Goal: Check status: Check status

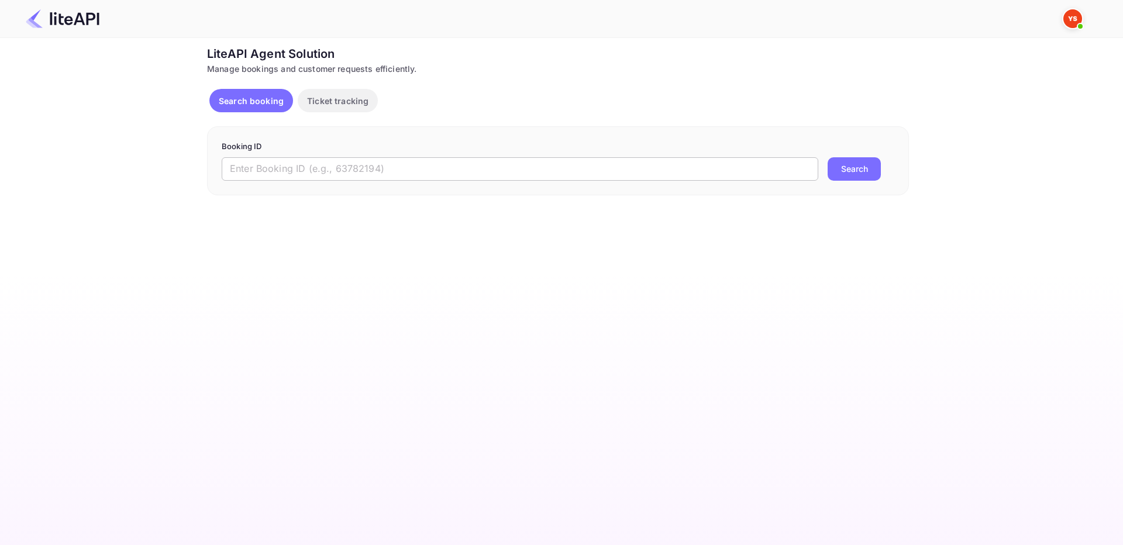
click at [575, 160] on input "text" at bounding box center [520, 168] width 597 height 23
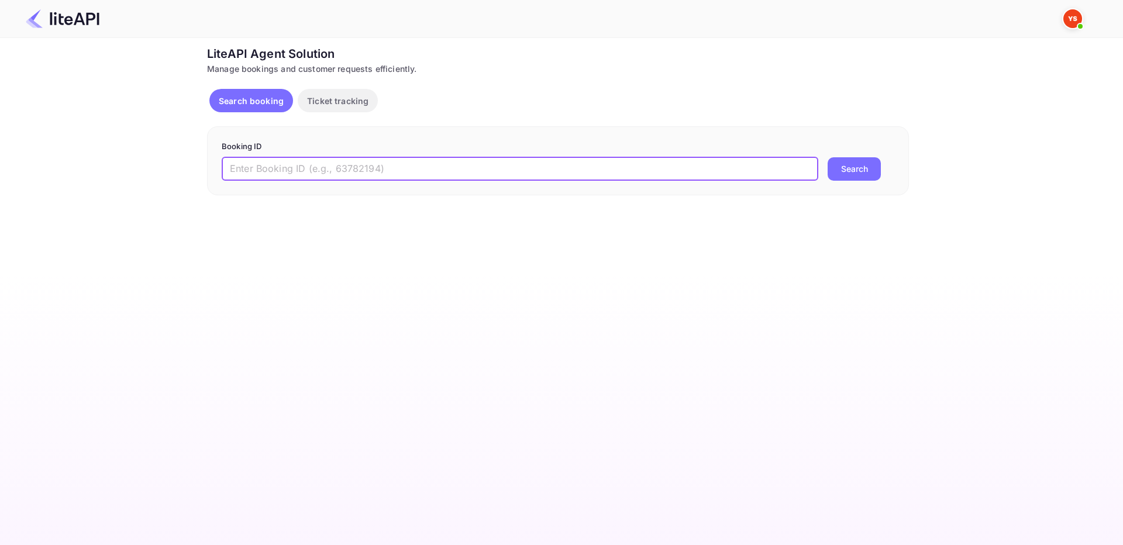
paste input "8059181"
type input "8059181"
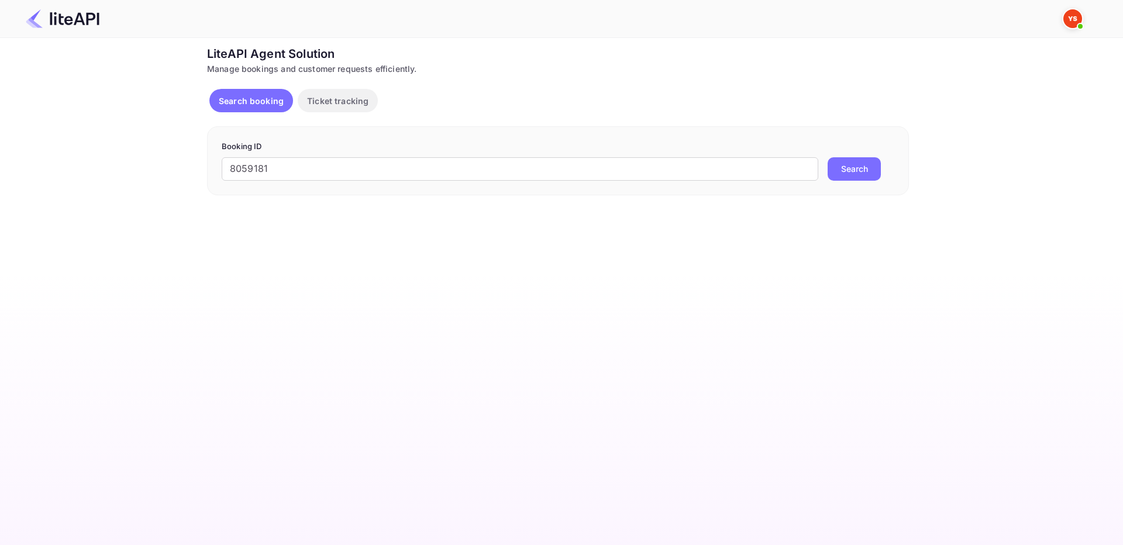
click at [858, 176] on button "Search" at bounding box center [854, 168] width 53 height 23
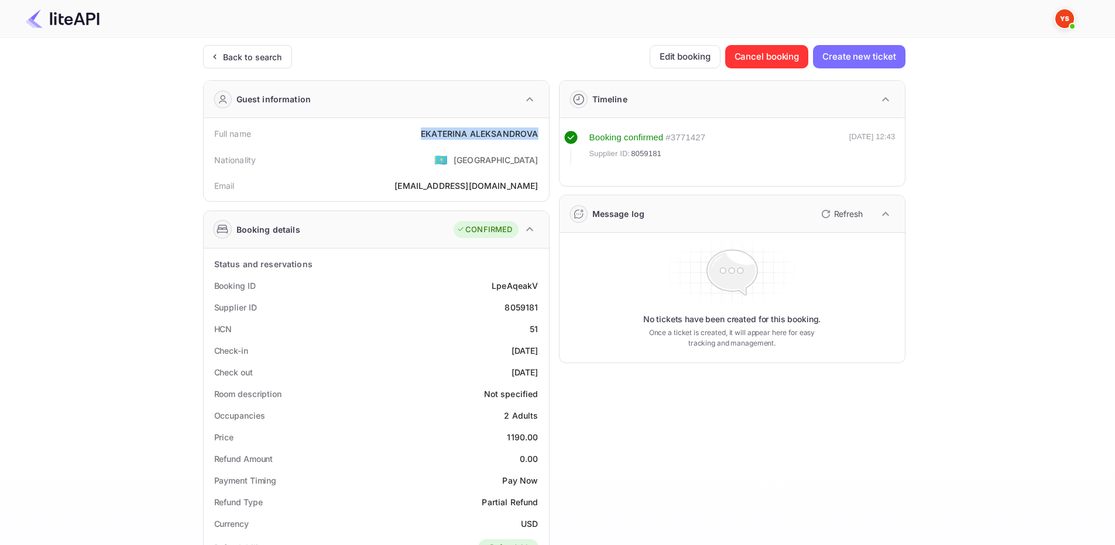
drag, startPoint x: 408, startPoint y: 132, endPoint x: 540, endPoint y: 138, distance: 131.2
click at [540, 138] on div "Full name [PERSON_NAME]" at bounding box center [376, 134] width 336 height 22
copy div "[PERSON_NAME]"
drag, startPoint x: 504, startPoint y: 307, endPoint x: 541, endPoint y: 307, distance: 36.9
click at [541, 307] on div "Supplier ID 8059181" at bounding box center [376, 308] width 336 height 22
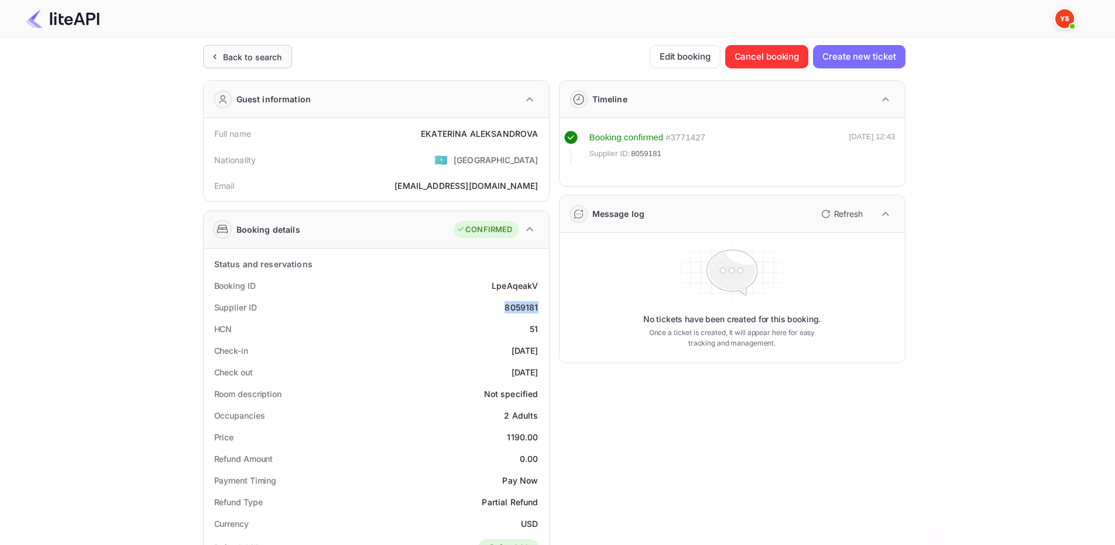
copy div "8059181"
drag, startPoint x: 504, startPoint y: 441, endPoint x: 542, endPoint y: 436, distance: 38.4
click at [542, 436] on div "Price 1190.00" at bounding box center [376, 438] width 336 height 22
copy div "1190.00"
click at [510, 365] on div "Check out [DATE]" at bounding box center [376, 373] width 336 height 22
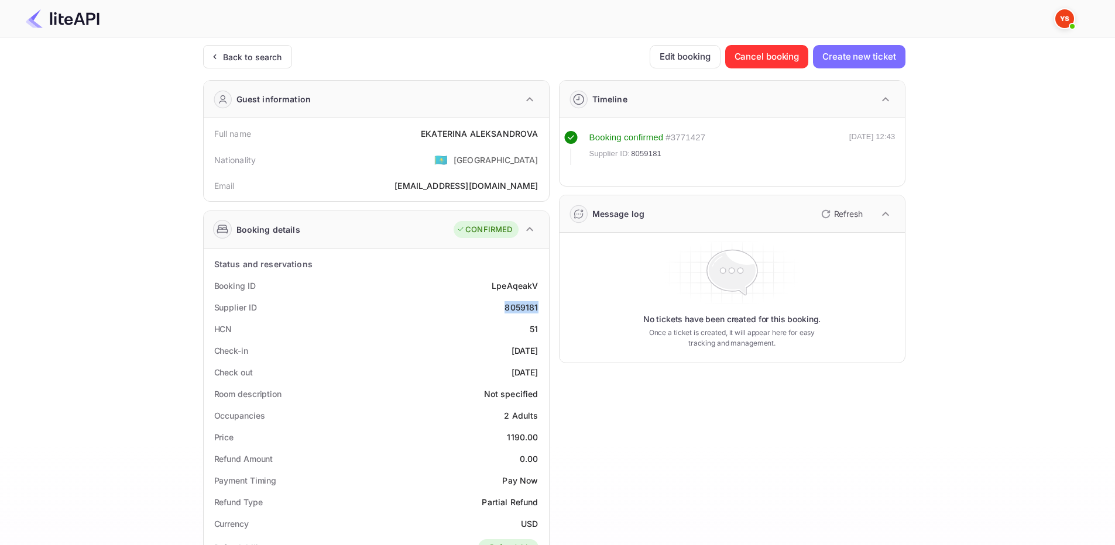
drag, startPoint x: 503, startPoint y: 310, endPoint x: 540, endPoint y: 309, distance: 36.9
click at [540, 309] on div "Supplier ID 8059181" at bounding box center [376, 308] width 336 height 22
copy div "8059181"
